Goal: Information Seeking & Learning: Learn about a topic

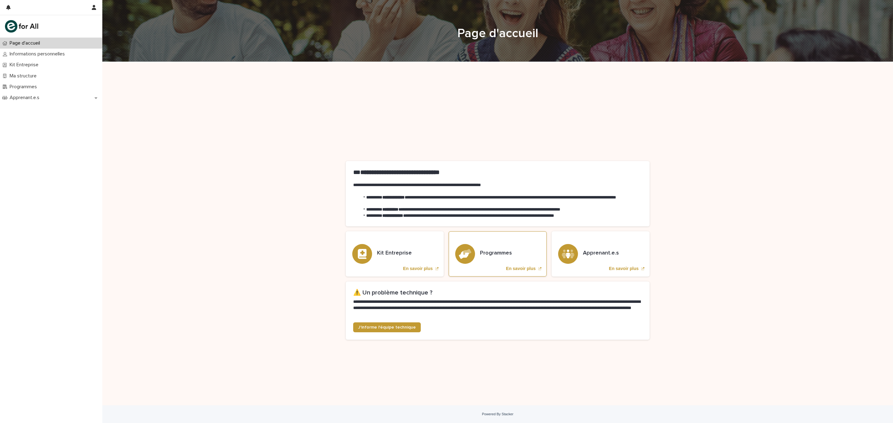
click at [478, 249] on div "Programmes En savoir plus" at bounding box center [498, 254] width 98 height 45
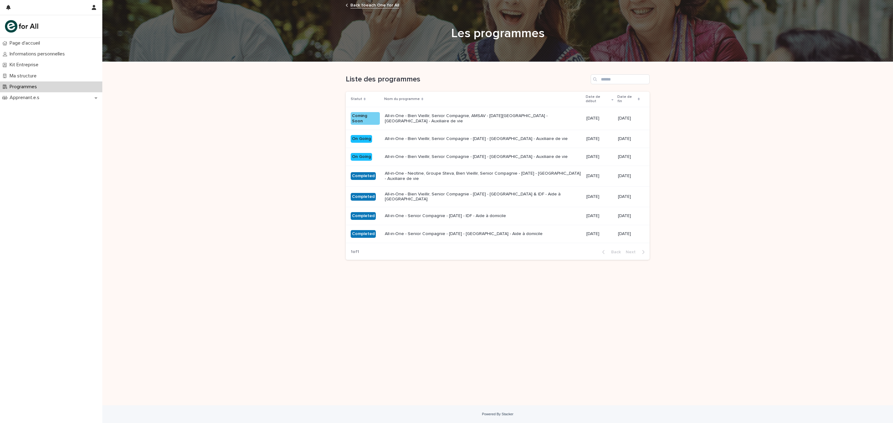
click at [400, 118] on p "All-in-One - Bien Vieillir, Senior Compagnie, AMSAV - [DATE][GEOGRAPHIC_DATA] -…" at bounding box center [483, 118] width 197 height 11
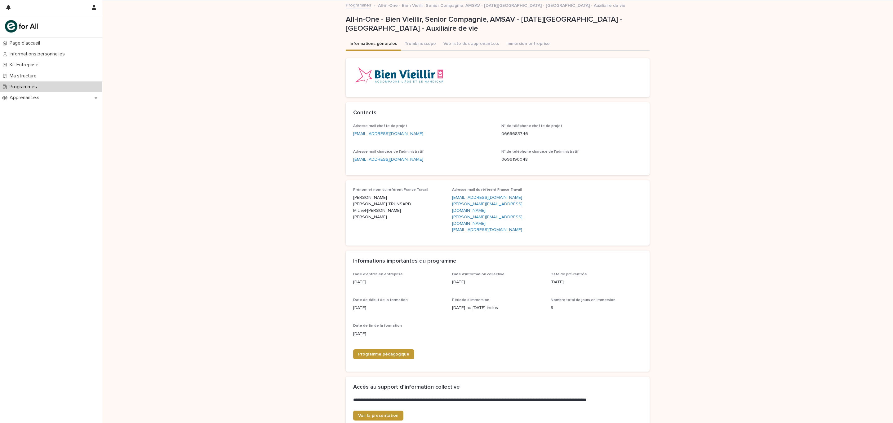
click at [419, 73] on img at bounding box center [398, 75] width 91 height 19
click at [530, 77] on div at bounding box center [497, 78] width 289 height 24
click at [429, 75] on img at bounding box center [398, 75] width 91 height 19
click at [487, 75] on div at bounding box center [497, 78] width 289 height 24
click at [460, 44] on button "Vue liste des apprenant.e.s" at bounding box center [471, 44] width 63 height 13
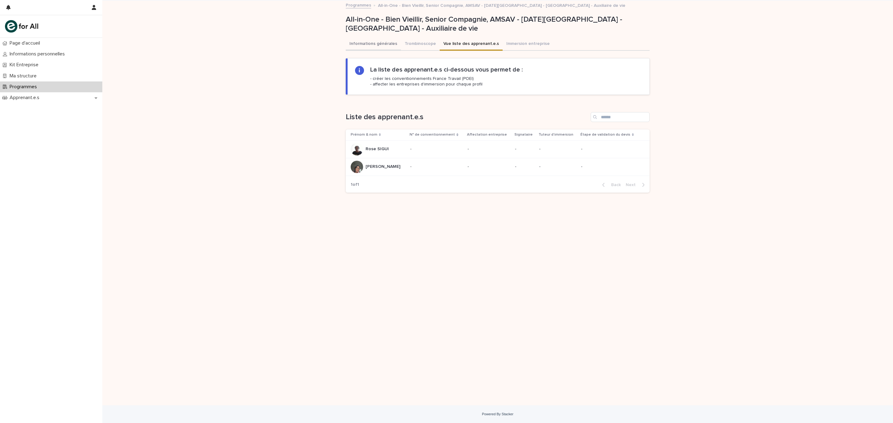
click at [361, 46] on button "Informations générales" at bounding box center [373, 44] width 55 height 13
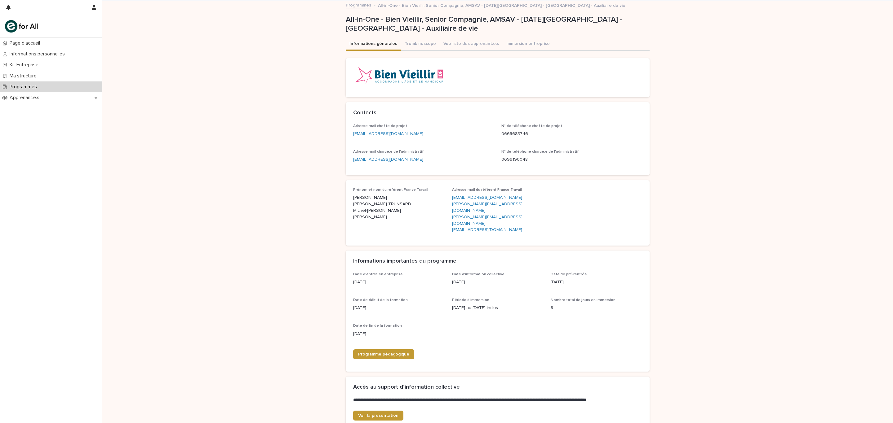
click at [394, 82] on img at bounding box center [398, 75] width 91 height 19
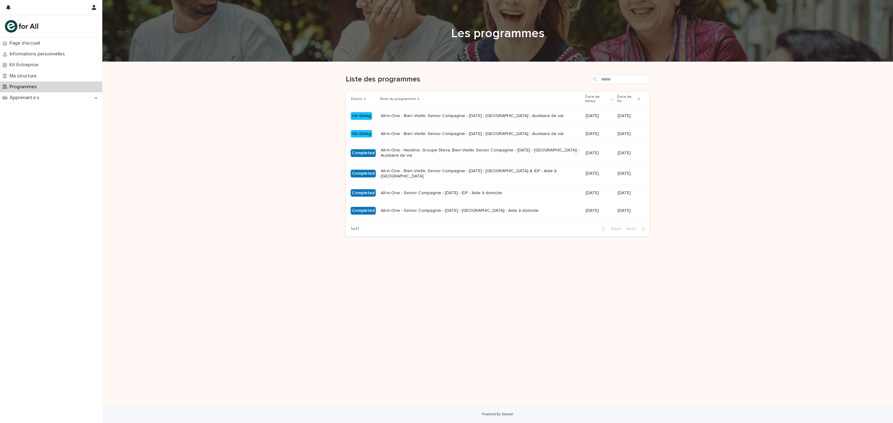
click at [308, 132] on div "Loading... Saving… Loading... Saving… Liste des programmes Statut Nom du progra…" at bounding box center [497, 234] width 790 height 344
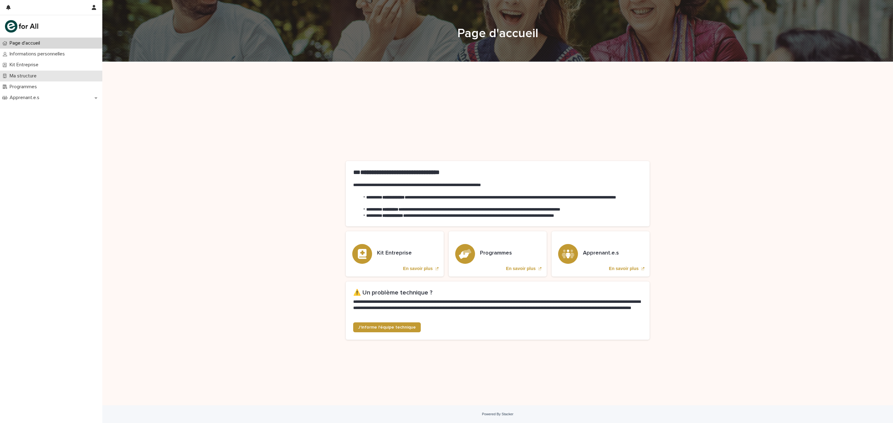
click at [39, 76] on p "Ma structure" at bounding box center [24, 76] width 34 height 6
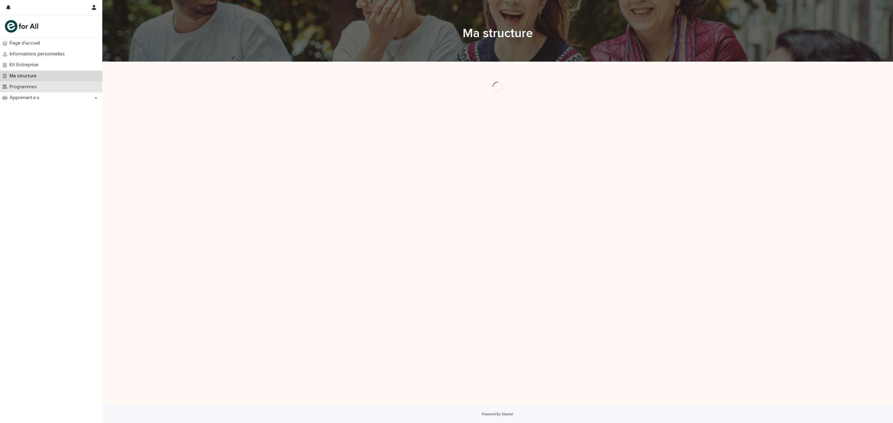
click at [42, 85] on p "Programmes" at bounding box center [24, 87] width 35 height 6
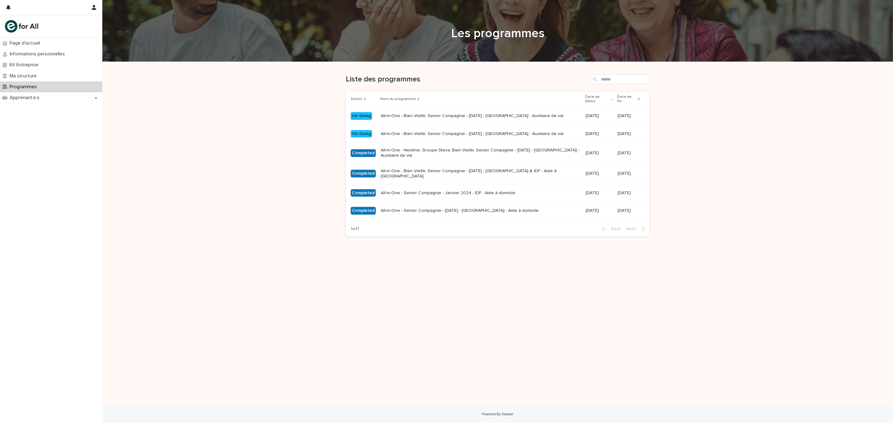
click at [268, 122] on div "Loading... Saving… Loading... Saving… Liste des programmes Statut Nom du progra…" at bounding box center [497, 234] width 790 height 344
click at [423, 151] on p "All-in-One - Neotine, Groupe Steva, Bien Vieillir, Senior Compagnie - [DATE] - …" at bounding box center [481, 153] width 200 height 11
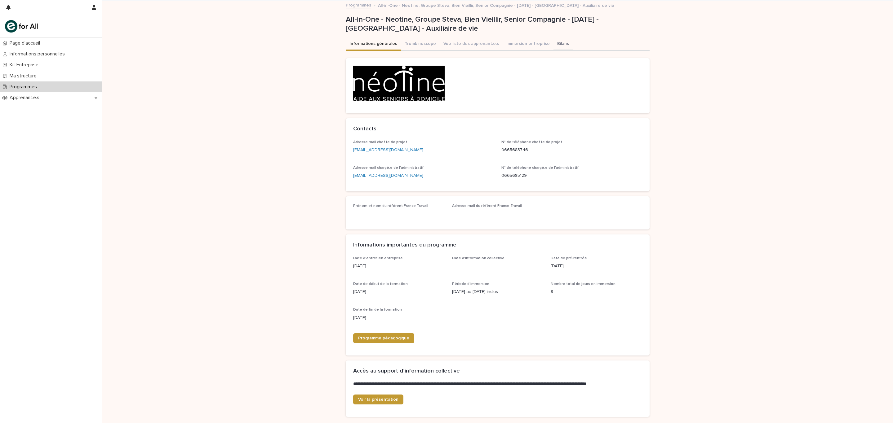
click at [553, 43] on button "Bilans" at bounding box center [562, 44] width 19 height 13
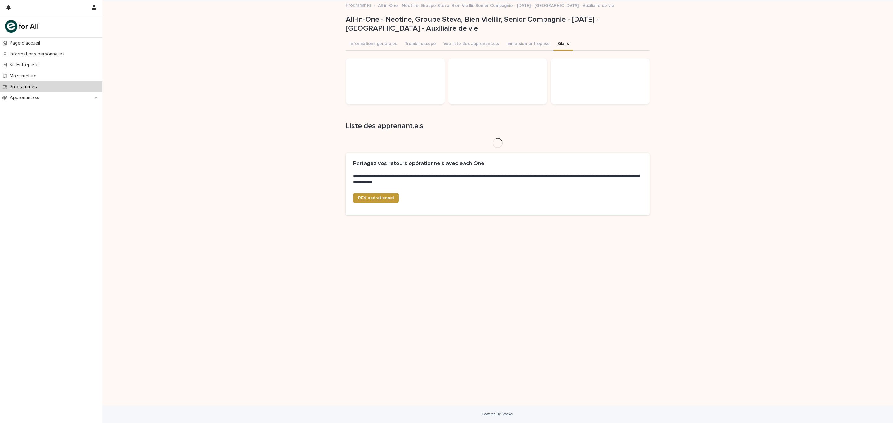
click at [254, 137] on div "**********" at bounding box center [497, 203] width 790 height 405
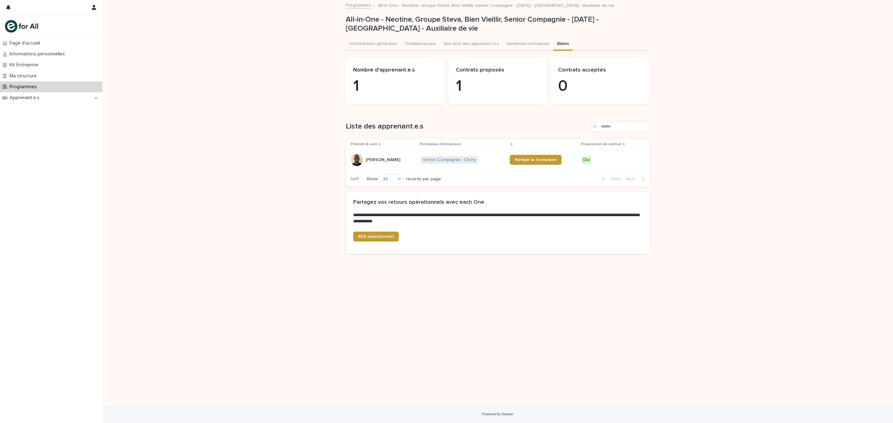
click at [591, 160] on div "Oui" at bounding box center [586, 160] width 9 height 8
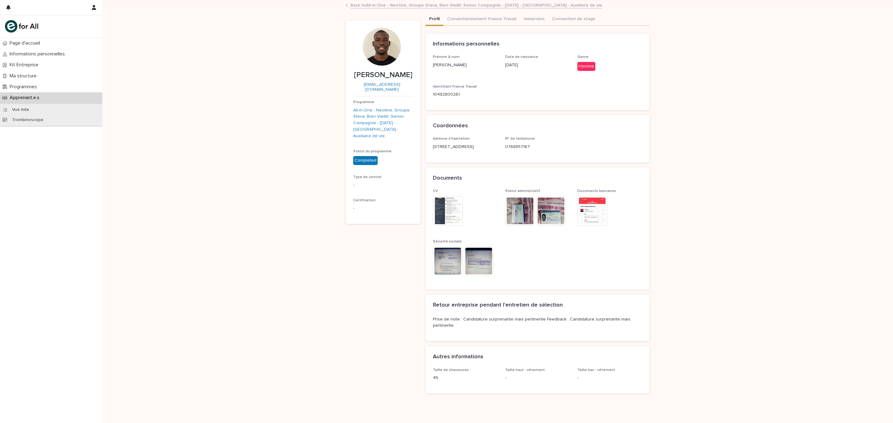
click at [285, 116] on div "Loading... Saving… Loading... Saving… Pierre-joris EBOUMBOU Pierre-joris EBOUMB…" at bounding box center [497, 215] width 790 height 429
click at [16, 86] on p "Programmes" at bounding box center [24, 87] width 35 height 6
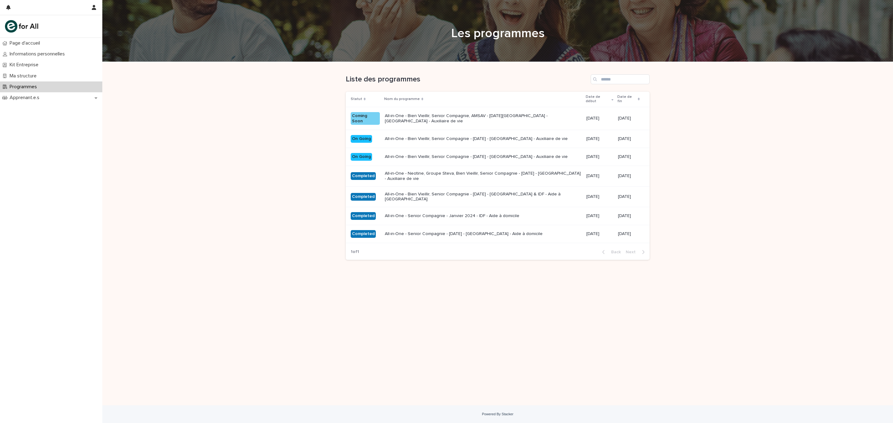
click at [236, 80] on div "Loading... Saving… Loading... Saving… Liste des programmes Statut Nom du progra…" at bounding box center [497, 234] width 790 height 344
click at [460, 117] on p "All-in-One - Bien Vieillir, Senior Compagnie, AMSAV - [DATE][GEOGRAPHIC_DATA] -…" at bounding box center [483, 118] width 197 height 11
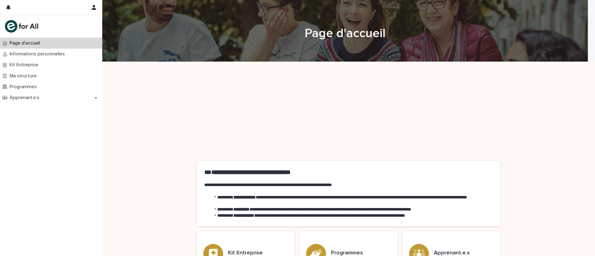
click at [536, 96] on div "**********" at bounding box center [348, 219] width 493 height 314
click at [79, 91] on div "Programmes" at bounding box center [51, 87] width 102 height 11
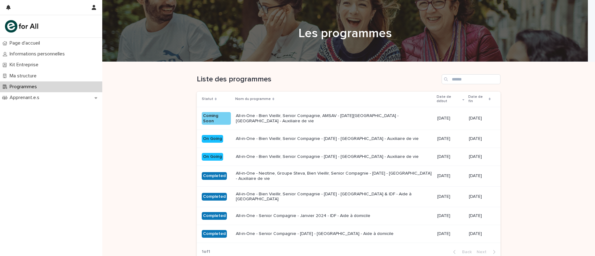
click at [249, 120] on p "All-in-One - Bien Vieillir, Senior Compagnie, AMSAV - [DATE][GEOGRAPHIC_DATA] -…" at bounding box center [334, 118] width 197 height 11
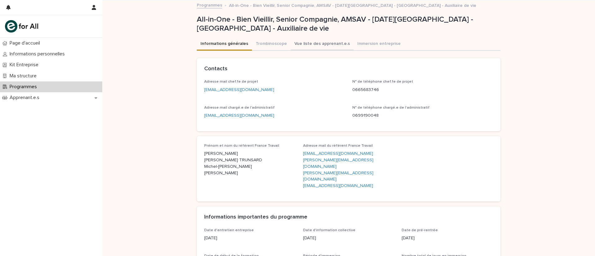
click at [306, 45] on button "Vue liste des apprenant.e.s" at bounding box center [322, 44] width 63 height 13
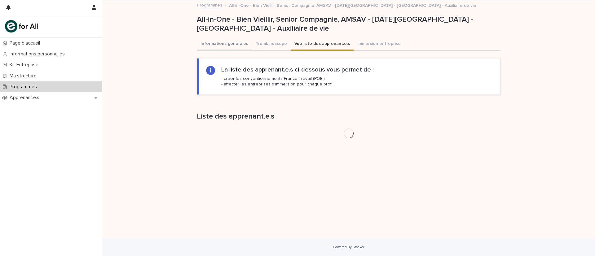
click at [215, 43] on button "Informations générales" at bounding box center [224, 44] width 55 height 13
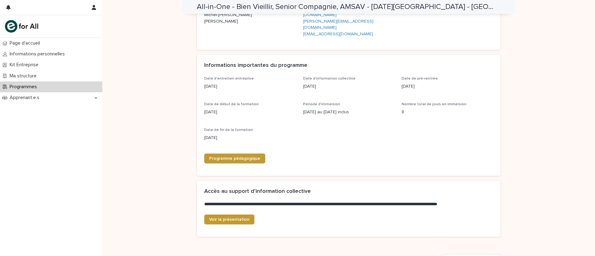
scroll to position [139, 0]
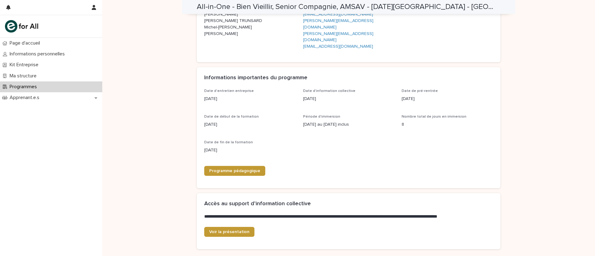
drag, startPoint x: 253, startPoint y: 139, endPoint x: 203, endPoint y: 80, distance: 77.2
click at [204, 89] on div "Date d'entretien entreprise [DATE] Date d'information collective [DATE] Date de…" at bounding box center [348, 135] width 289 height 92
click at [204, 89] on div "Date d'entretien entreprise [DATE]" at bounding box center [249, 98] width 91 height 18
click at [199, 89] on div "Date d'entretien entreprise [DATE] Date d'information collective [DATE] Date de…" at bounding box center [349, 139] width 304 height 100
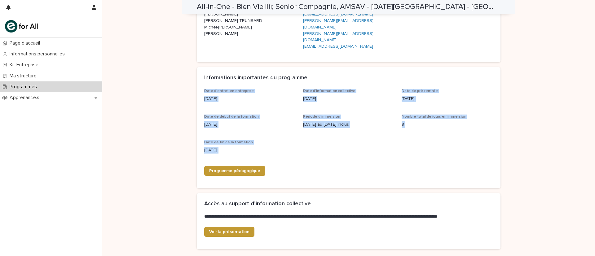
drag, startPoint x: 199, startPoint y: 79, endPoint x: 353, endPoint y: 144, distance: 167.5
click at [353, 144] on div "Date d'entretien entreprise [DATE] Date d'information collective [DATE] Date de…" at bounding box center [349, 139] width 304 height 100
click at [353, 144] on div "Date d'entretien entreprise [DATE] Date d'information collective [DATE] Date de…" at bounding box center [348, 135] width 289 height 92
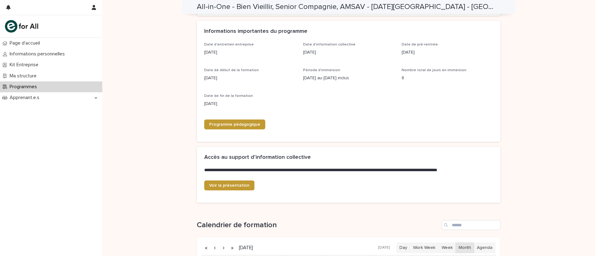
scroll to position [0, 0]
